Goal: Information Seeking & Learning: Check status

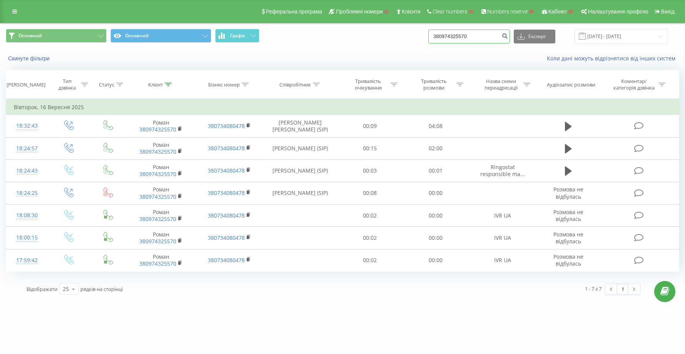
click at [499, 38] on input "380974325570" at bounding box center [469, 37] width 82 height 14
type input "3"
paste input "77055322262"
type input "77055322262"
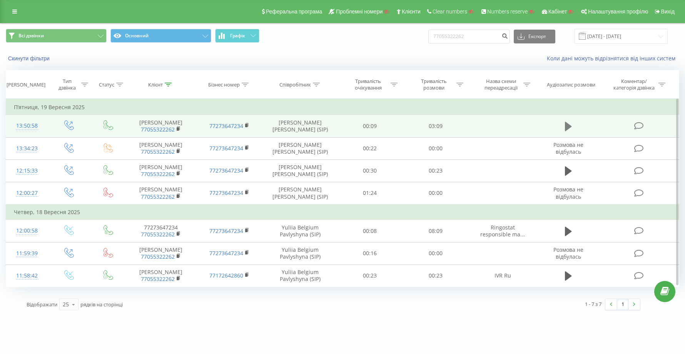
click at [570, 125] on icon at bounding box center [568, 126] width 7 height 9
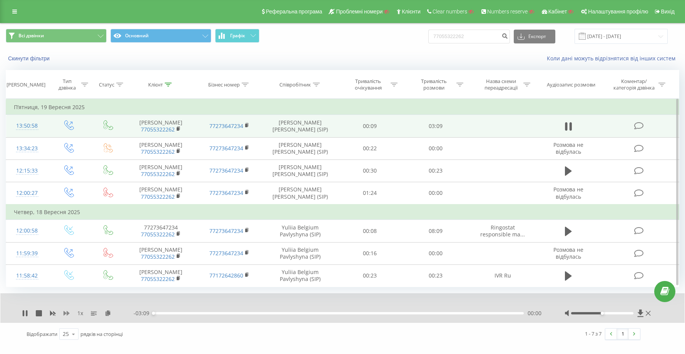
click at [67, 312] on icon at bounding box center [66, 313] width 6 height 5
